Goal: Information Seeking & Learning: Learn about a topic

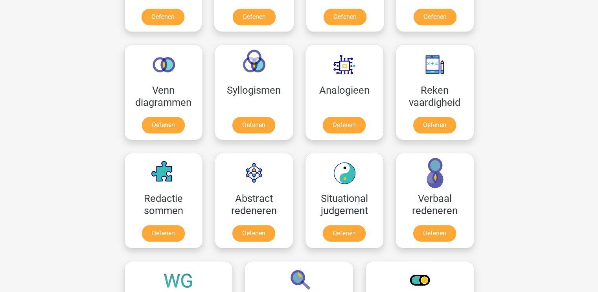
scroll to position [440, 0]
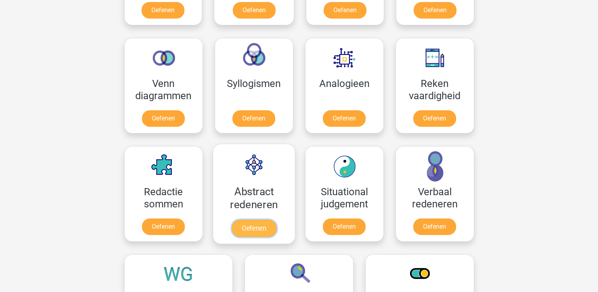
click at [258, 220] on link "Oefenen" at bounding box center [253, 228] width 45 height 17
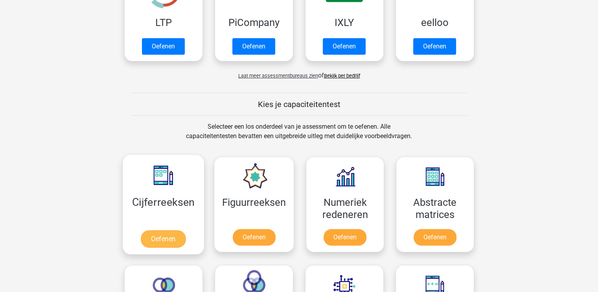
scroll to position [203, 0]
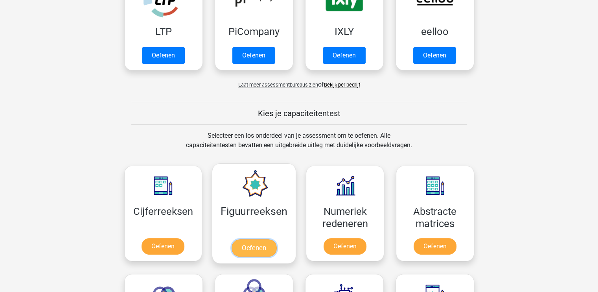
click at [251, 239] on link "Oefenen" at bounding box center [254, 247] width 45 height 17
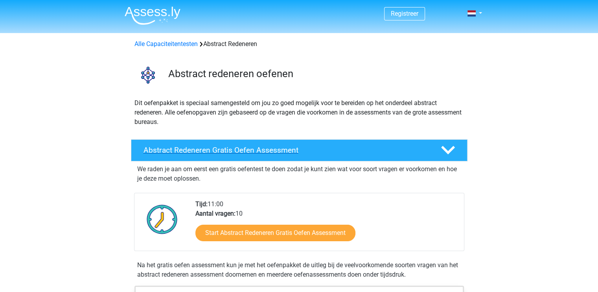
click at [267, 149] on h4 "Abstract Redeneren Gratis Oefen Assessment" at bounding box center [286, 150] width 285 height 9
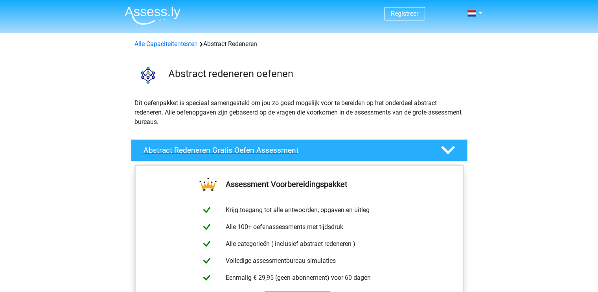
click at [267, 149] on h4 "Abstract Redeneren Gratis Oefen Assessment" at bounding box center [286, 150] width 285 height 9
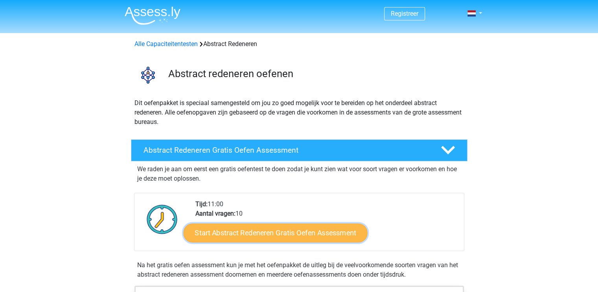
click at [249, 235] on link "Start Abstract Redeneren Gratis Oefen Assessment" at bounding box center [275, 232] width 184 height 19
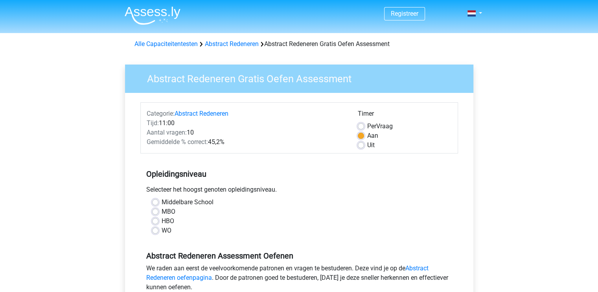
click at [162, 199] on label "Middelbare School" at bounding box center [188, 202] width 52 height 9
click at [154, 199] on input "Middelbare School" at bounding box center [155, 202] width 6 height 8
radio input "true"
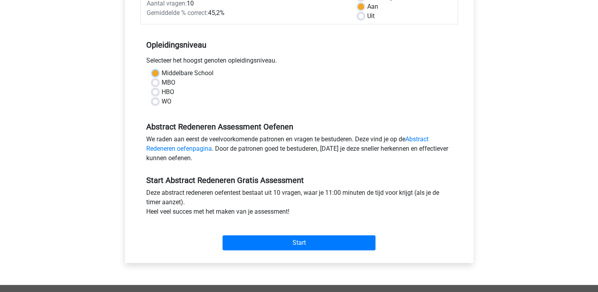
scroll to position [134, 0]
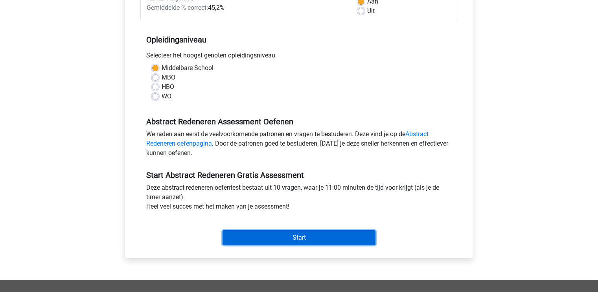
click at [302, 238] on input "Start" at bounding box center [299, 237] width 153 height 15
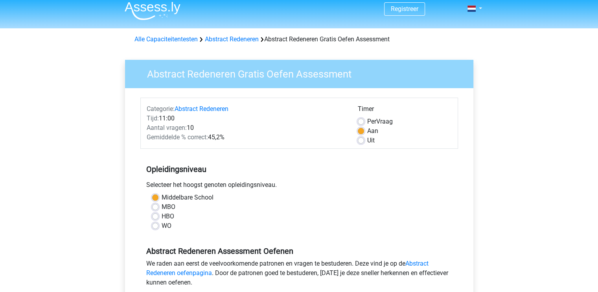
scroll to position [0, 0]
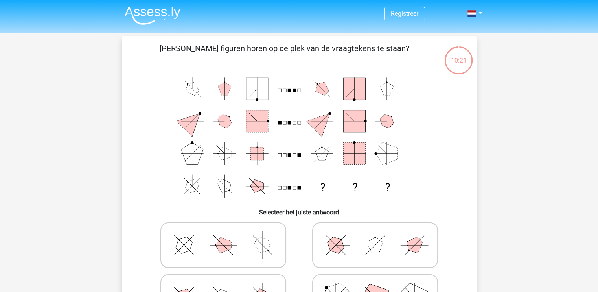
drag, startPoint x: 319, startPoint y: 150, endPoint x: 317, endPoint y: 155, distance: 5.8
click at [317, 155] on polygon at bounding box center [322, 153] width 13 height 13
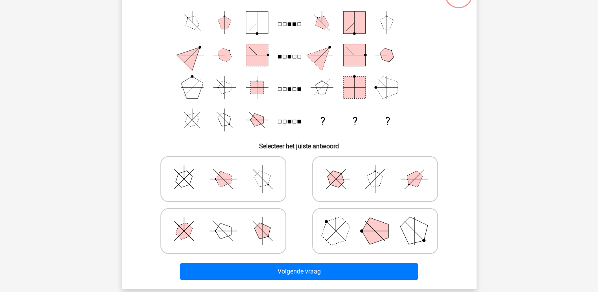
scroll to position [68, 0]
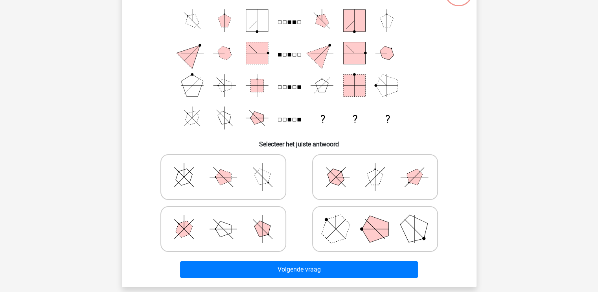
drag, startPoint x: 279, startPoint y: 116, endPoint x: 298, endPoint y: 119, distance: 19.5
click at [298, 119] on icon "? ? ?" at bounding box center [299, 69] width 317 height 130
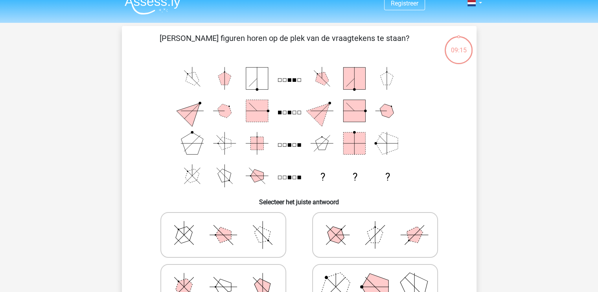
scroll to position [0, 0]
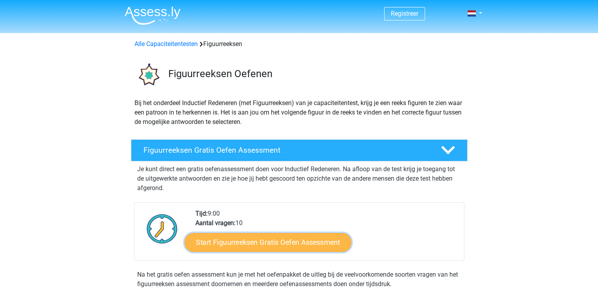
click at [238, 242] on link "Start Figuurreeksen Gratis Oefen Assessment" at bounding box center [268, 242] width 167 height 19
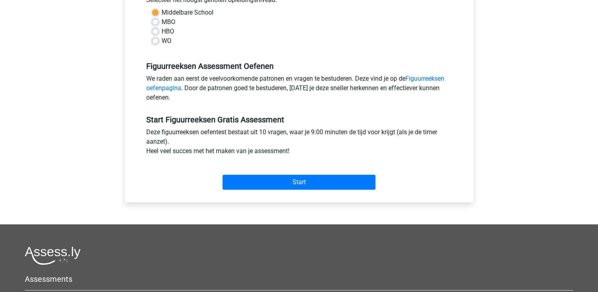
scroll to position [197, 0]
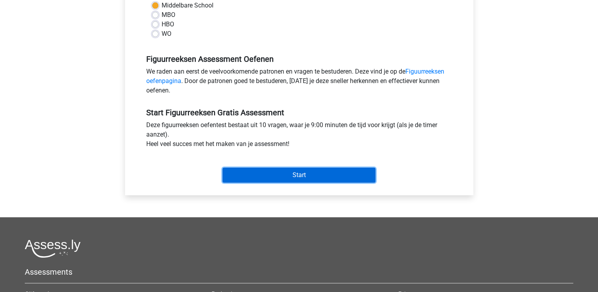
click at [272, 177] on input "Start" at bounding box center [299, 175] width 153 height 15
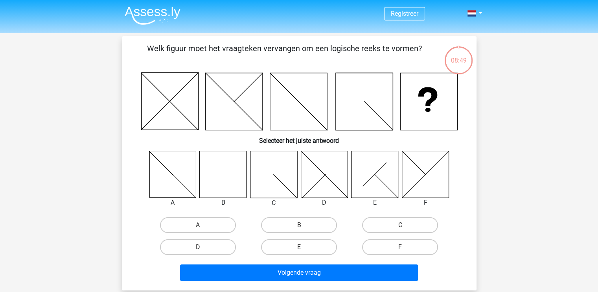
click at [215, 173] on icon at bounding box center [223, 174] width 47 height 47
click at [305, 224] on label "B" at bounding box center [299, 225] width 76 height 16
click at [304, 225] on input "B" at bounding box center [301, 227] width 5 height 5
radio input "true"
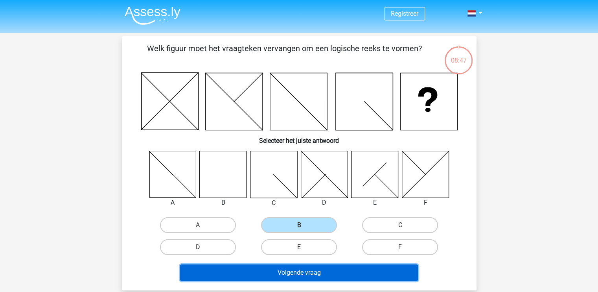
click at [304, 273] on button "Volgende vraag" at bounding box center [299, 272] width 238 height 17
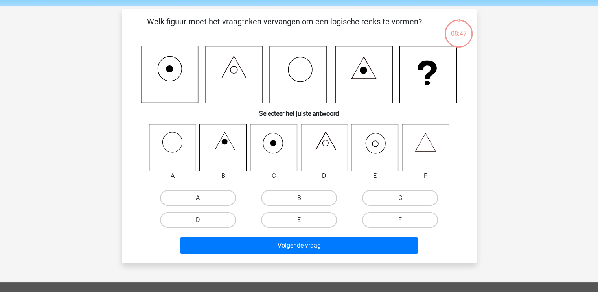
scroll to position [36, 0]
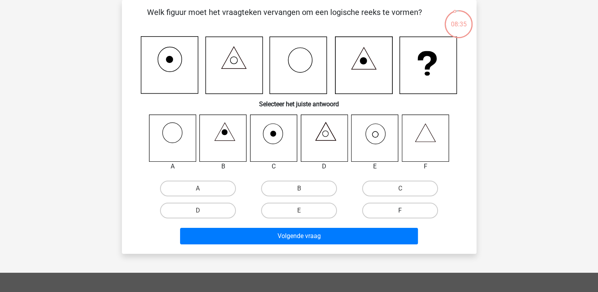
click at [408, 211] on label "F" at bounding box center [400, 211] width 76 height 16
click at [406, 211] on input "F" at bounding box center [403, 213] width 5 height 5
radio input "true"
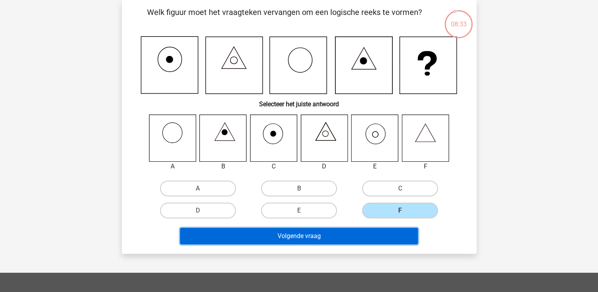
click at [288, 232] on button "Volgende vraag" at bounding box center [299, 236] width 238 height 17
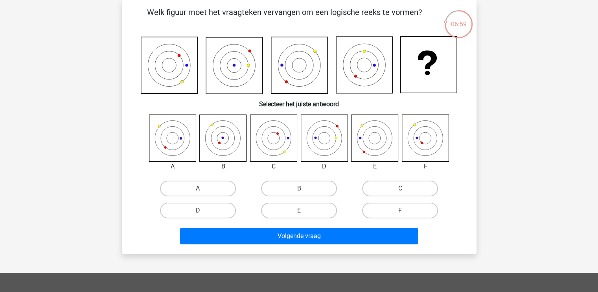
click at [387, 209] on label "F" at bounding box center [400, 211] width 76 height 16
click at [401, 211] on input "F" at bounding box center [403, 213] width 5 height 5
radio input "true"
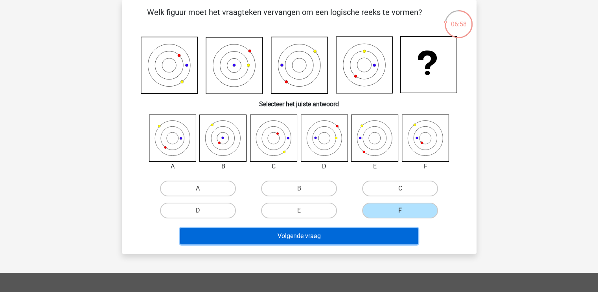
click at [335, 232] on button "Volgende vraag" at bounding box center [299, 236] width 238 height 17
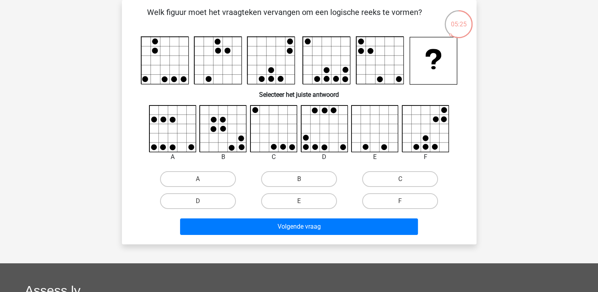
click at [412, 134] on icon at bounding box center [426, 129] width 48 height 48
click at [399, 196] on label "F" at bounding box center [400, 201] width 76 height 16
click at [401, 201] on input "F" at bounding box center [403, 203] width 5 height 5
radio input "true"
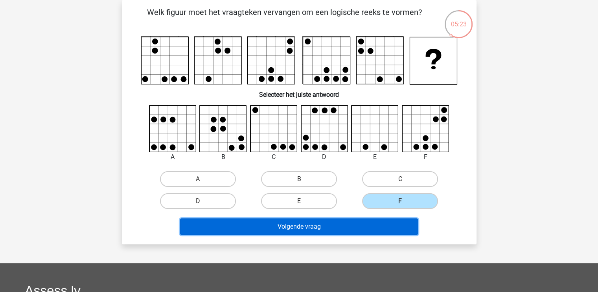
click at [373, 222] on button "Volgende vraag" at bounding box center [299, 226] width 238 height 17
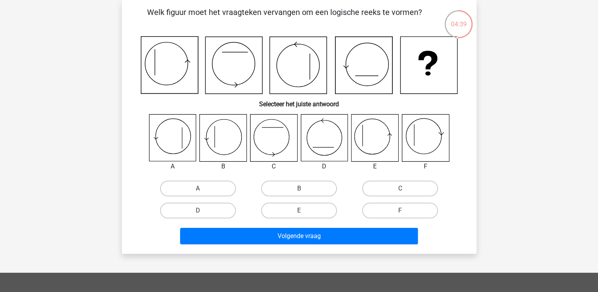
click at [218, 143] on icon at bounding box center [223, 138] width 47 height 47
click at [289, 189] on label "B" at bounding box center [299, 189] width 76 height 16
click at [299, 189] on input "B" at bounding box center [301, 190] width 5 height 5
radio input "true"
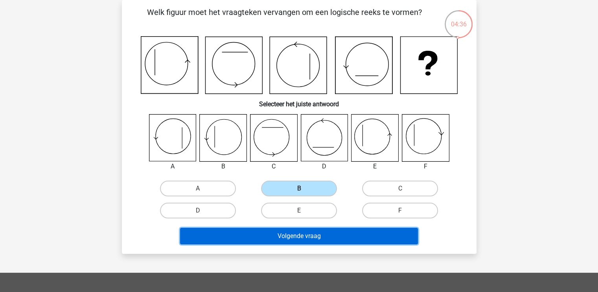
click at [259, 233] on button "Volgende vraag" at bounding box center [299, 236] width 238 height 17
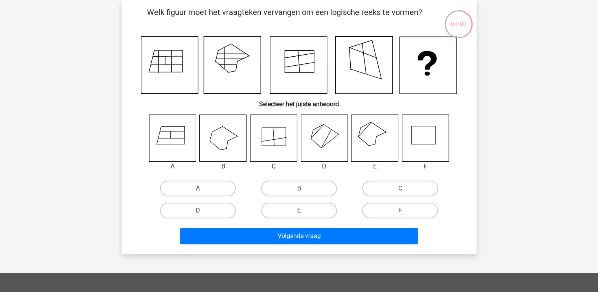
click at [371, 141] on icon at bounding box center [375, 138] width 47 height 47
click at [307, 210] on label "E" at bounding box center [299, 211] width 76 height 16
click at [304, 211] on input "E" at bounding box center [301, 213] width 5 height 5
radio input "true"
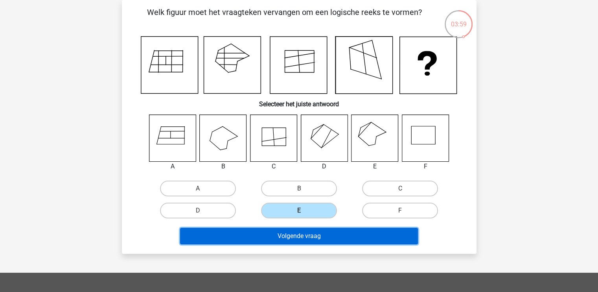
click at [314, 234] on button "Volgende vraag" at bounding box center [299, 236] width 238 height 17
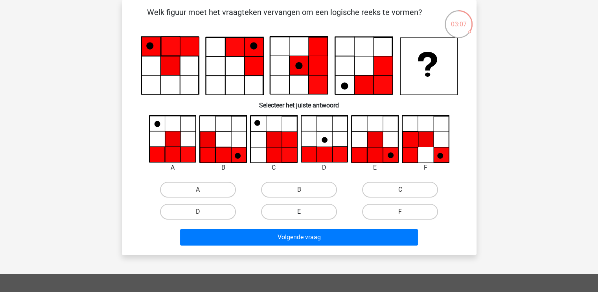
click at [305, 214] on label "E" at bounding box center [299, 212] width 76 height 16
click at [304, 214] on input "E" at bounding box center [301, 214] width 5 height 5
radio input "true"
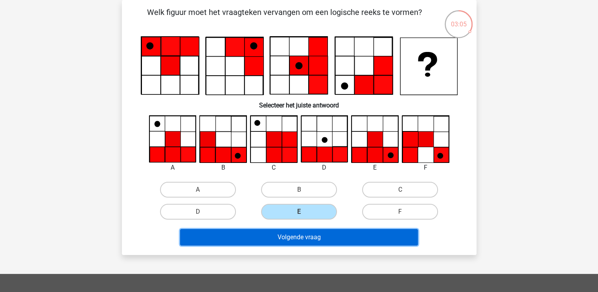
click at [313, 239] on button "Volgende vraag" at bounding box center [299, 237] width 238 height 17
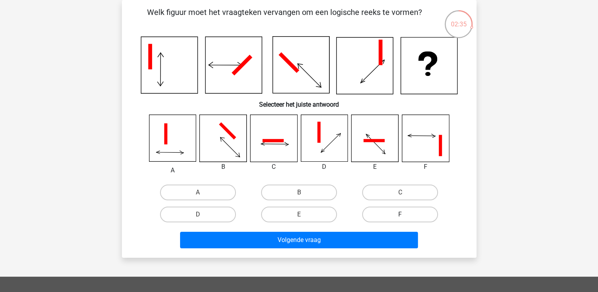
click at [403, 213] on label "F" at bounding box center [400, 215] width 76 height 16
click at [403, 214] on input "F" at bounding box center [403, 216] width 5 height 5
radio input "true"
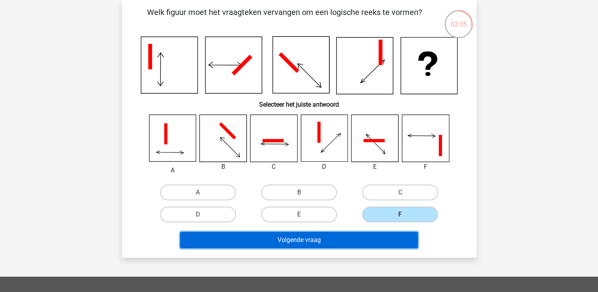
click at [333, 240] on button "Volgende vraag" at bounding box center [299, 240] width 238 height 17
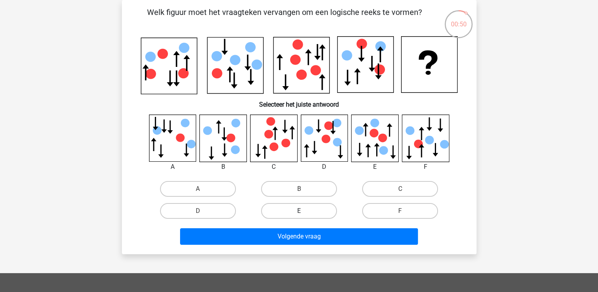
click at [311, 210] on label "E" at bounding box center [299, 211] width 76 height 16
click at [304, 211] on input "E" at bounding box center [301, 213] width 5 height 5
radio input "true"
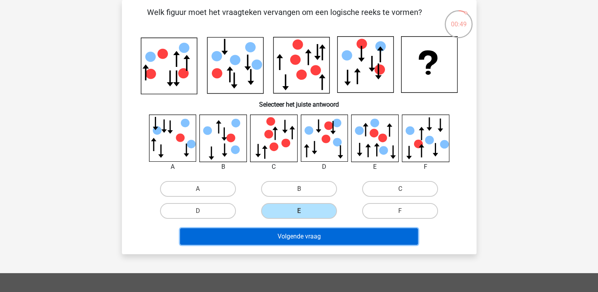
click at [346, 235] on button "Volgende vraag" at bounding box center [299, 236] width 238 height 17
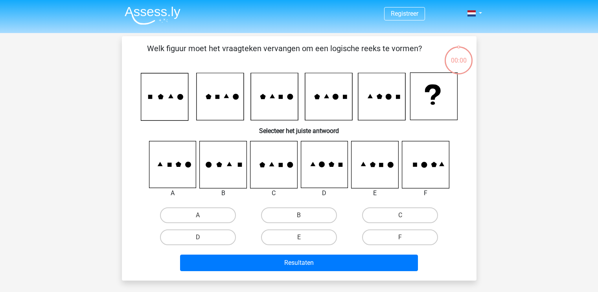
scroll to position [36, 0]
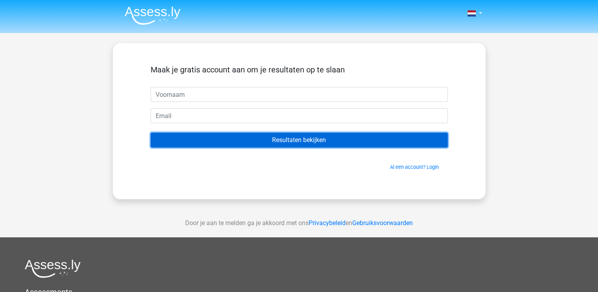
click at [282, 139] on input "Resultaten bekijken" at bounding box center [299, 140] width 297 height 15
click at [327, 136] on input "Resultaten bekijken" at bounding box center [299, 140] width 297 height 15
click at [326, 137] on input "Resultaten bekijken" at bounding box center [299, 140] width 297 height 15
click at [325, 136] on input "Resultaten bekijken" at bounding box center [299, 140] width 297 height 15
